Goal: Information Seeking & Learning: Check status

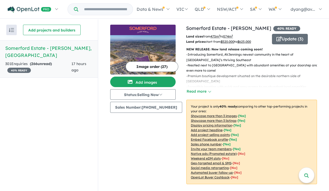
click at [52, 61] on strong "( 266 unread)" at bounding box center [41, 63] width 22 height 5
click at [56, 48] on h5 "Somerford Estate - [PERSON_NAME][GEOGRAPHIC_DATA] , [GEOGRAPHIC_DATA]" at bounding box center [48, 52] width 87 height 14
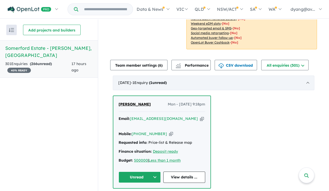
scroll to position [157, 0]
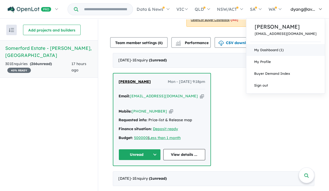
click at [285, 48] on link "My Dashboard (1)" at bounding box center [285, 50] width 79 height 12
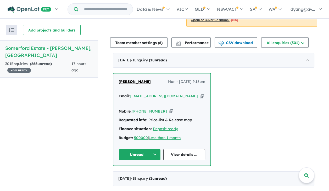
scroll to position [209, 0]
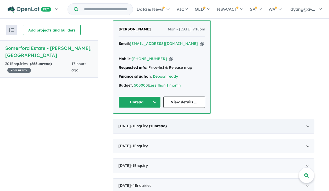
click at [160, 123] on strong "( 1 unread)" at bounding box center [158, 125] width 18 height 5
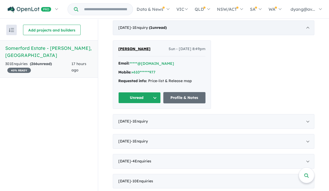
scroll to position [1, 0]
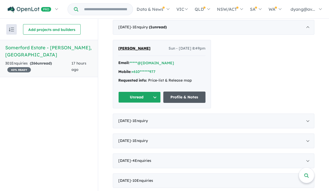
click at [185, 98] on link "Profile & Notes" at bounding box center [184, 96] width 42 height 11
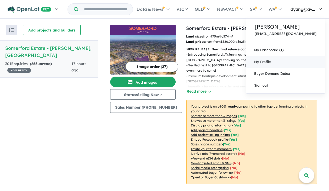
click at [271, 61] on span "My Profile" at bounding box center [262, 61] width 17 height 4
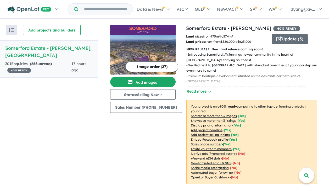
click at [44, 47] on h5 "Somerford Estate - [PERSON_NAME][GEOGRAPHIC_DATA] , [GEOGRAPHIC_DATA]" at bounding box center [48, 52] width 87 height 14
click at [59, 48] on h5 "Somerford Estate - [PERSON_NAME][GEOGRAPHIC_DATA] , [GEOGRAPHIC_DATA]" at bounding box center [48, 52] width 87 height 14
